Goal: Task Accomplishment & Management: Use online tool/utility

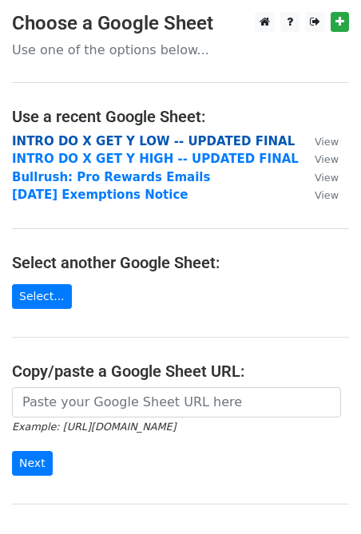
click at [216, 148] on strong "INTRO DO X GET Y LOW -- UPDATED FINAL" at bounding box center [153, 141] width 283 height 14
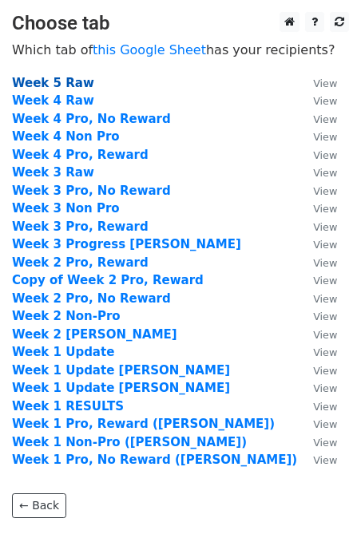
click at [66, 81] on strong "Week 5 Raw" at bounding box center [53, 83] width 82 height 14
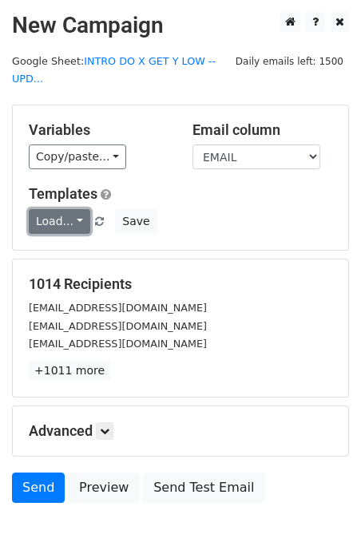
click at [73, 220] on link "Load..." at bounding box center [59, 221] width 61 height 25
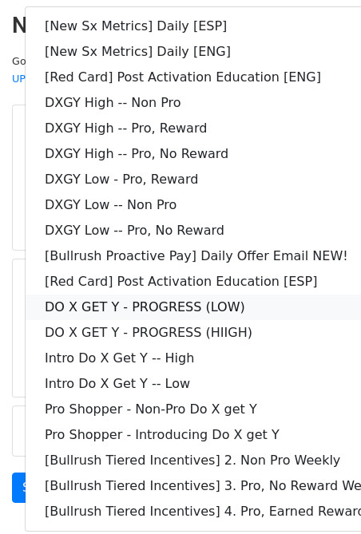
click at [247, 297] on link "DO X GET Y - PROGRESS (LOW)" at bounding box center [231, 308] width 410 height 26
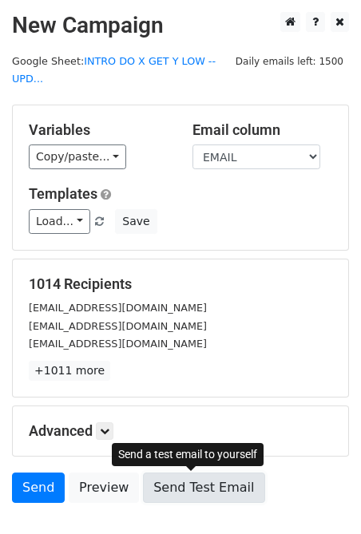
click at [184, 489] on link "Send Test Email" at bounding box center [203, 488] width 121 height 30
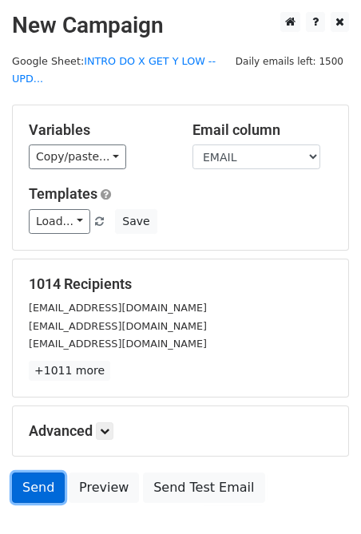
click at [41, 476] on link "Send" at bounding box center [38, 488] width 53 height 30
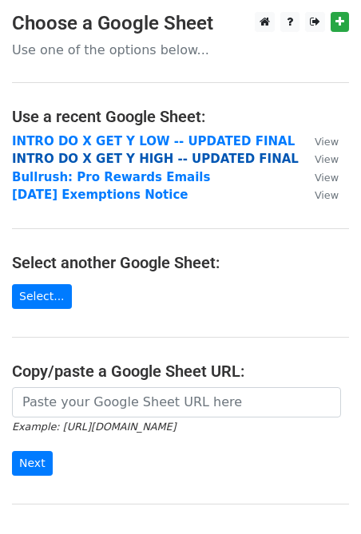
click at [143, 157] on strong "INTRO DO X GET Y HIGH -- UPDATED FINAL" at bounding box center [155, 159] width 287 height 14
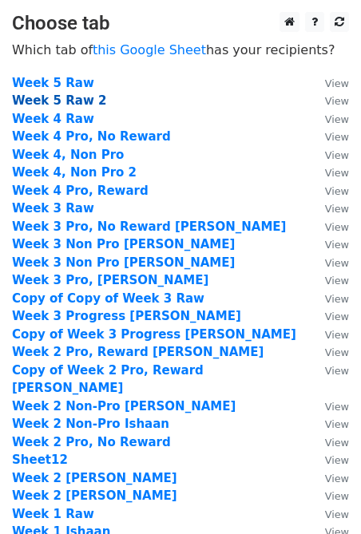
click at [73, 105] on strong "Week 5 Raw 2" at bounding box center [59, 100] width 94 height 14
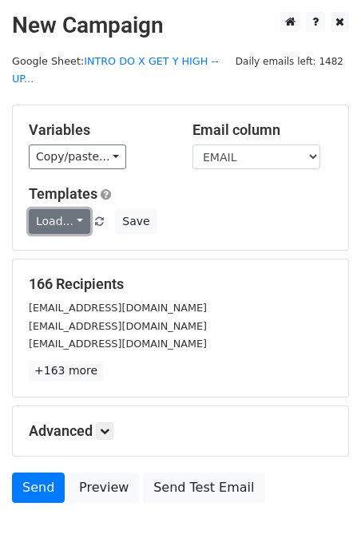
click at [80, 209] on link "Load..." at bounding box center [59, 221] width 61 height 25
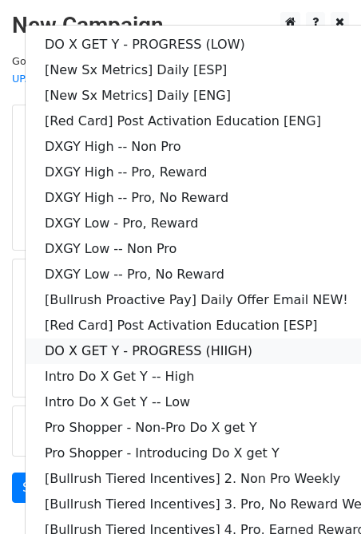
click at [210, 338] on link "DO X GET Y - PROGRESS (HIIGH)" at bounding box center [231, 351] width 410 height 26
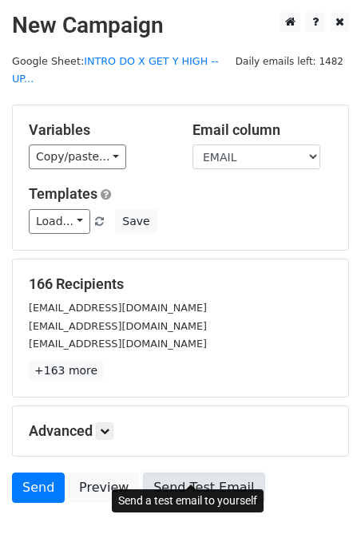
click at [170, 473] on link "Send Test Email" at bounding box center [203, 488] width 121 height 30
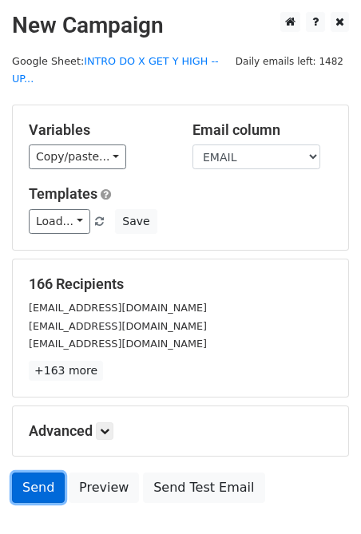
click at [34, 476] on link "Send" at bounding box center [38, 488] width 53 height 30
